Goal: Find contact information: Find contact information

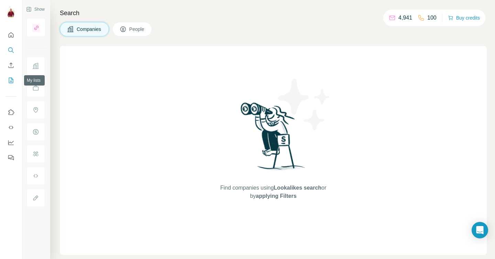
click at [12, 80] on icon "My lists" at bounding box center [11, 80] width 7 height 7
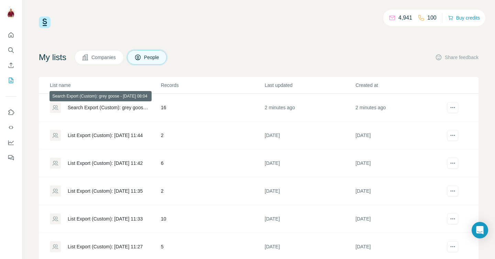
click at [140, 108] on div "Search Export (Custom): grey goose - [DATE] 08:04" at bounding box center [108, 107] width 81 height 7
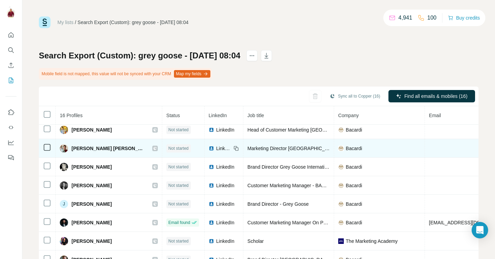
scroll to position [23, 0]
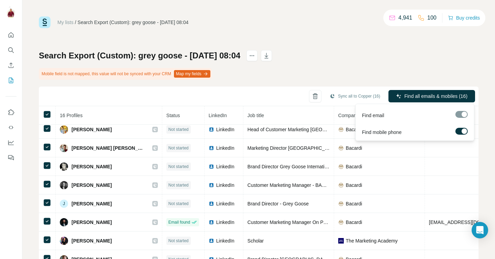
click at [460, 129] on label at bounding box center [462, 131] width 12 height 7
click at [449, 96] on span "Find all emails (16)" at bounding box center [447, 96] width 41 height 7
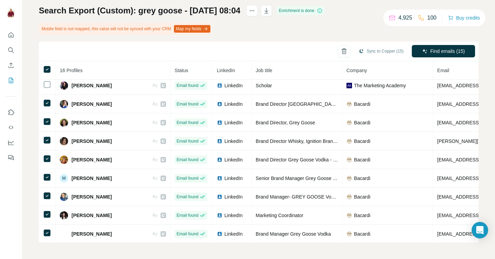
scroll to position [134, 0]
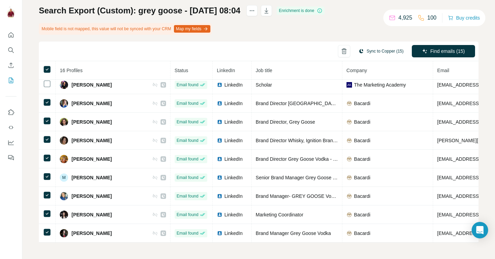
click at [382, 52] on button "Sync to Copper (15)" at bounding box center [381, 51] width 55 height 10
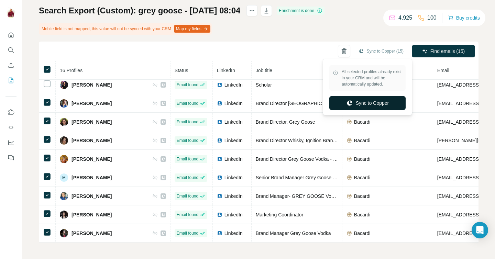
click at [381, 105] on button "Sync to Copper" at bounding box center [367, 103] width 76 height 14
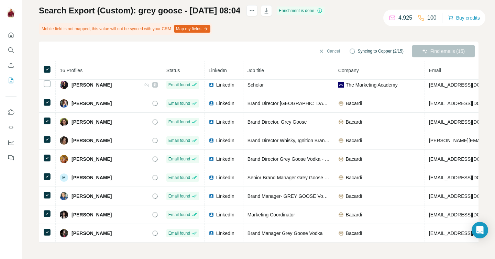
scroll to position [0, 0]
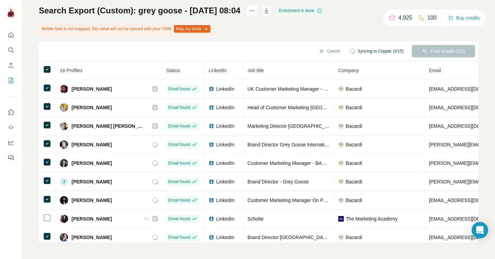
click at [270, 12] on icon "button" at bounding box center [266, 10] width 7 height 7
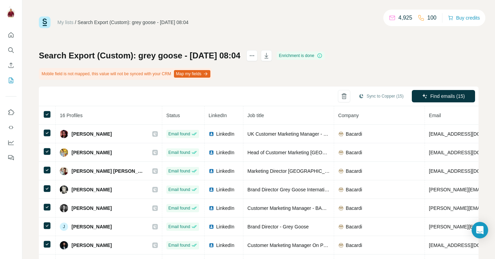
click at [68, 22] on link "My lists" at bounding box center [65, 23] width 16 height 6
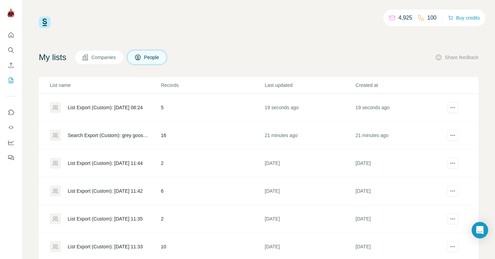
click at [124, 108] on div "List Export (Custom): [DATE] 08:24" at bounding box center [105, 107] width 75 height 7
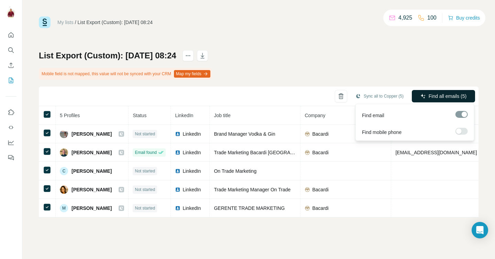
click at [447, 95] on span "Find all emails (5)" at bounding box center [448, 96] width 38 height 7
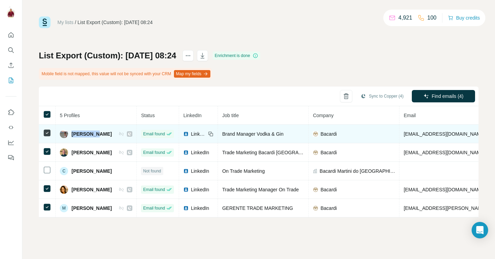
drag, startPoint x: 94, startPoint y: 135, endPoint x: 72, endPoint y: 134, distance: 21.7
click at [72, 134] on span "[PERSON_NAME]" at bounding box center [92, 134] width 40 height 7
copy span "Antonella"
click at [98, 135] on span "[PERSON_NAME]" at bounding box center [92, 134] width 40 height 7
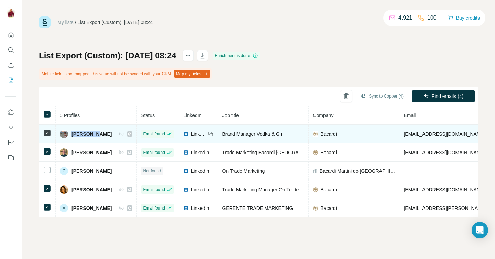
copy span "Bili"
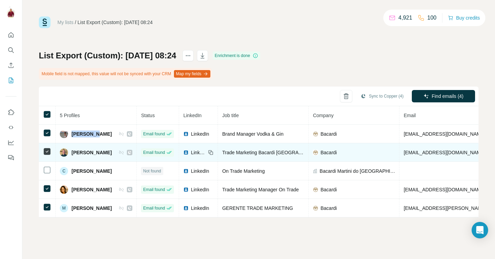
click at [80, 153] on span "[PERSON_NAME]" at bounding box center [92, 152] width 40 height 7
copy span "[PERSON_NAME]"
click at [102, 154] on span "[PERSON_NAME]" at bounding box center [92, 152] width 40 height 7
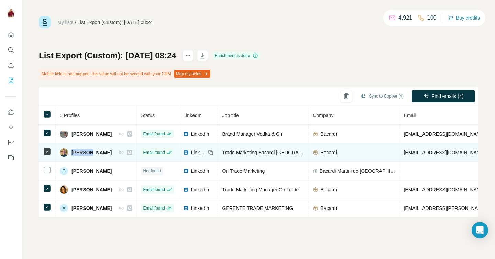
copy span "[PERSON_NAME]"
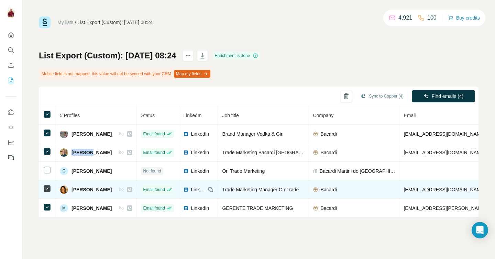
click at [75, 189] on span "[PERSON_NAME]" at bounding box center [92, 189] width 40 height 7
copy span "[PERSON_NAME]"
click at [101, 189] on span "[PERSON_NAME]" at bounding box center [92, 189] width 40 height 7
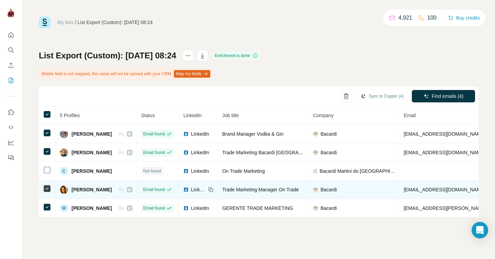
copy span "[PERSON_NAME]"
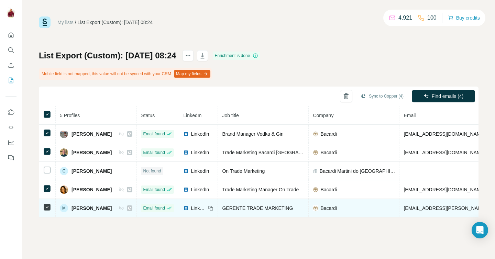
click at [83, 207] on span "[PERSON_NAME]" at bounding box center [92, 208] width 40 height 7
copy span "Mercedes"
click at [106, 209] on span "[PERSON_NAME]" at bounding box center [92, 208] width 40 height 7
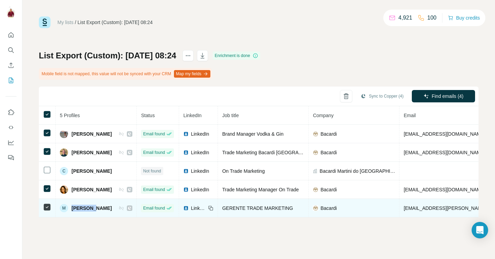
copy span "[PERSON_NAME]"
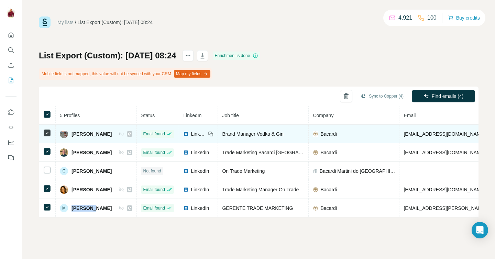
click at [234, 135] on span "Brand Manager Vodka & Gin" at bounding box center [252, 134] width 61 height 6
copy span "Brand Manager Vodka & Gin"
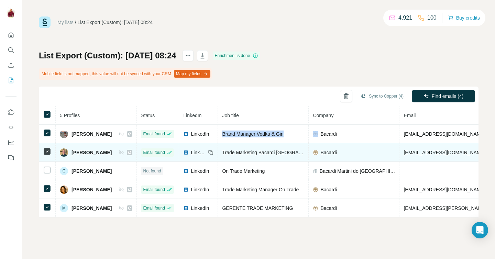
click at [253, 153] on span "Trade Marketing Bacardi [GEOGRAPHIC_DATA] and Export Markets" at bounding box center [295, 153] width 147 height 6
copy span "Trade Marketing Bacardi [GEOGRAPHIC_DATA] and Export Markets"
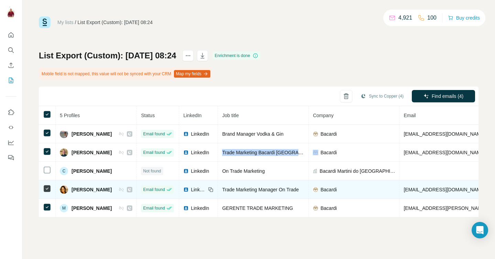
click at [231, 190] on span "Trade Marketing Manager On Trade" at bounding box center [260, 190] width 77 height 6
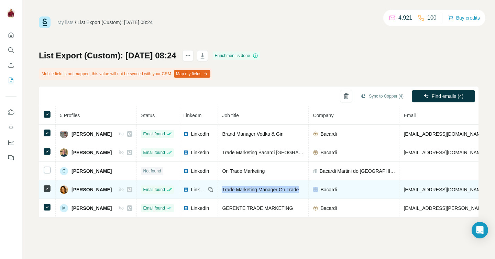
click at [231, 190] on span "Trade Marketing Manager On Trade" at bounding box center [260, 190] width 77 height 6
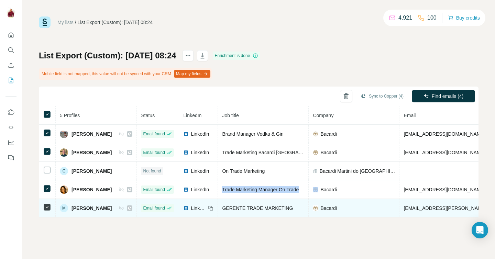
click at [238, 209] on span "GERENTE TRADE MARKETING" at bounding box center [257, 209] width 71 height 6
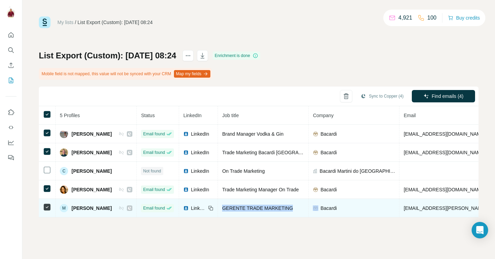
click at [238, 209] on span "GERENTE TRADE MARKETING" at bounding box center [257, 209] width 71 height 6
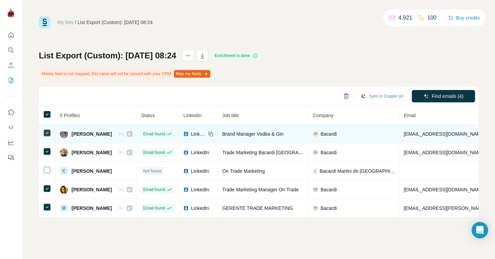
click at [407, 133] on span "[EMAIL_ADDRESS][DOMAIN_NAME]" at bounding box center [444, 134] width 81 height 6
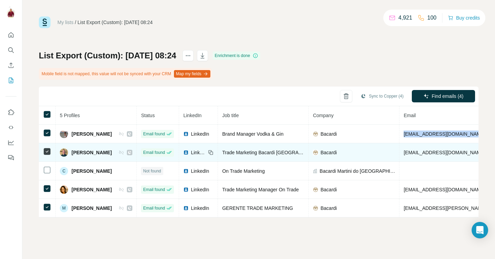
click at [430, 153] on span "[EMAIL_ADDRESS][DOMAIN_NAME]" at bounding box center [444, 153] width 81 height 6
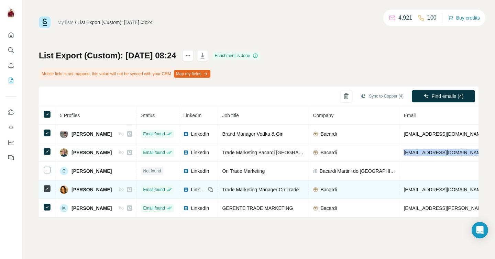
click at [422, 188] on span "[EMAIL_ADDRESS][DOMAIN_NAME]" at bounding box center [444, 190] width 81 height 6
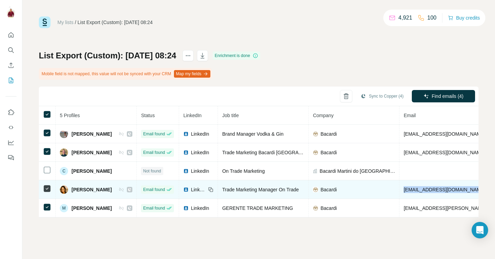
click at [422, 188] on span "[EMAIL_ADDRESS][DOMAIN_NAME]" at bounding box center [444, 190] width 81 height 6
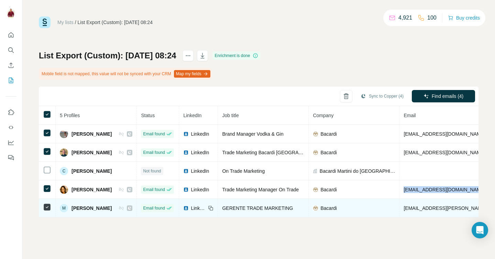
click at [429, 207] on span "[EMAIL_ADDRESS][PERSON_NAME][DOMAIN_NAME]" at bounding box center [464, 209] width 121 height 6
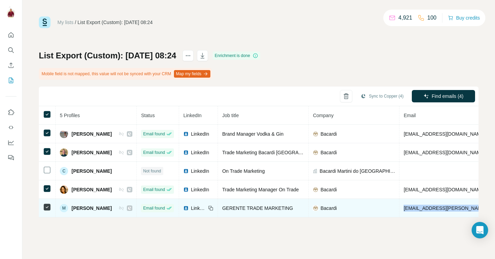
click at [429, 207] on span "[EMAIL_ADDRESS][PERSON_NAME][DOMAIN_NAME]" at bounding box center [464, 209] width 121 height 6
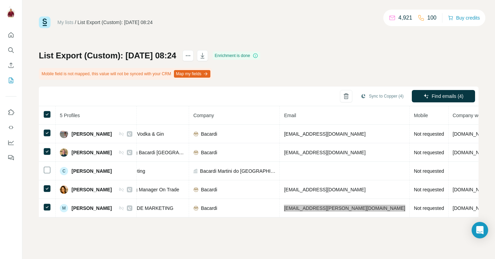
scroll to position [0, 189]
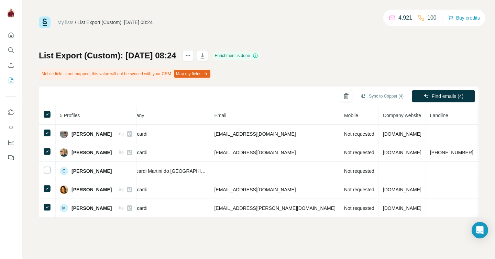
click at [307, 71] on div "List Export (Custom): [DATE] 08:24 Enrichment is done Mobile field is not mappe…" at bounding box center [259, 133] width 440 height 167
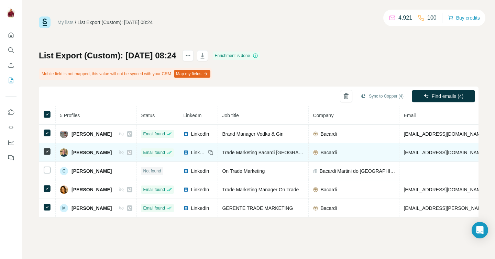
scroll to position [0, 0]
